Goal: Find specific page/section: Find specific page/section

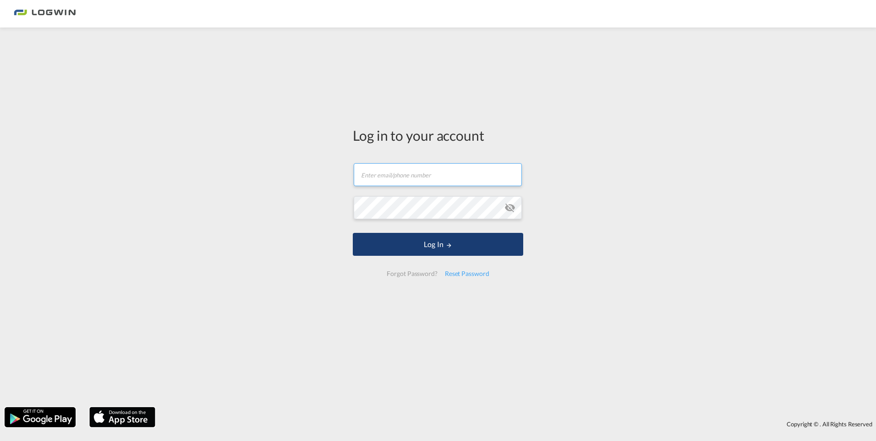
type input "[PERSON_NAME][EMAIL_ADDRESS][DOMAIN_NAME]"
click at [412, 235] on button "Log In" at bounding box center [438, 244] width 170 height 23
